Goal: Transaction & Acquisition: Download file/media

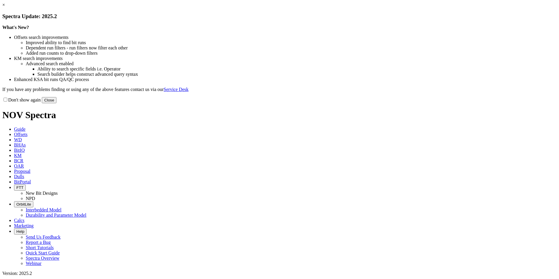
click at [56, 103] on button "Close" at bounding box center [49, 100] width 15 height 6
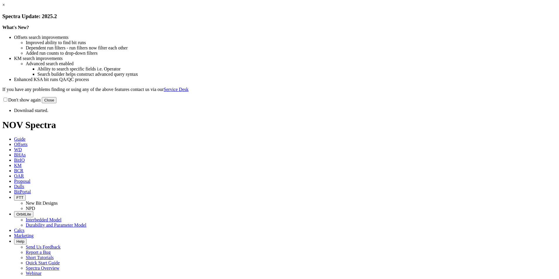
click at [5, 7] on link "×" at bounding box center [3, 4] width 3 height 5
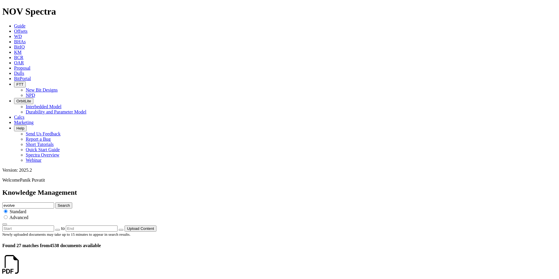
click at [54, 202] on input "evolve" at bounding box center [28, 205] width 52 height 6
drag, startPoint x: 281, startPoint y: 33, endPoint x: 194, endPoint y: 30, distance: 87.2
click at [195, 189] on div "Knowledge Management evolve Search Standard Advanced to Upload Content" at bounding box center [279, 210] width 555 height 43
paste input "EagleEy"
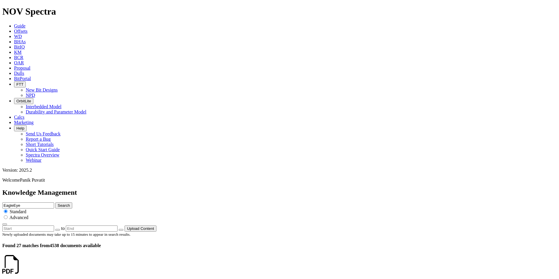
type input "EagleEye"
click at [55, 202] on button "Search" at bounding box center [63, 205] width 17 height 6
click at [21, 267] on icon at bounding box center [21, 269] width 0 height 5
